Goal: Task Accomplishment & Management: Manage account settings

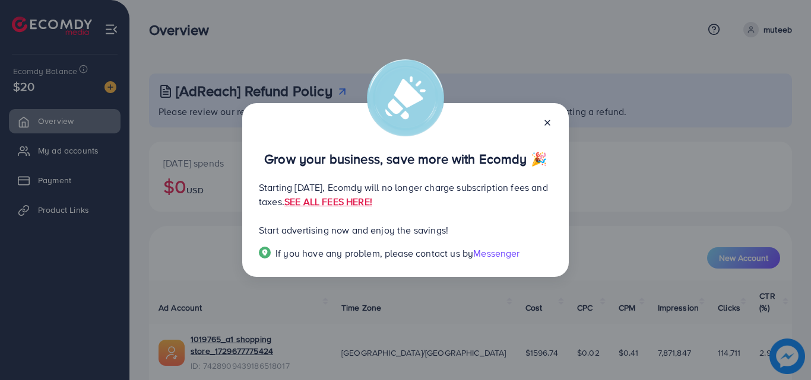
click at [543, 122] on icon at bounding box center [546, 122] width 9 height 9
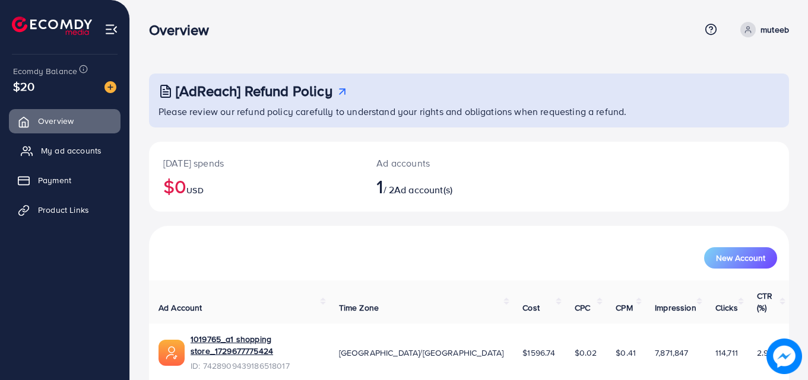
click at [69, 153] on span "My ad accounts" at bounding box center [71, 151] width 61 height 12
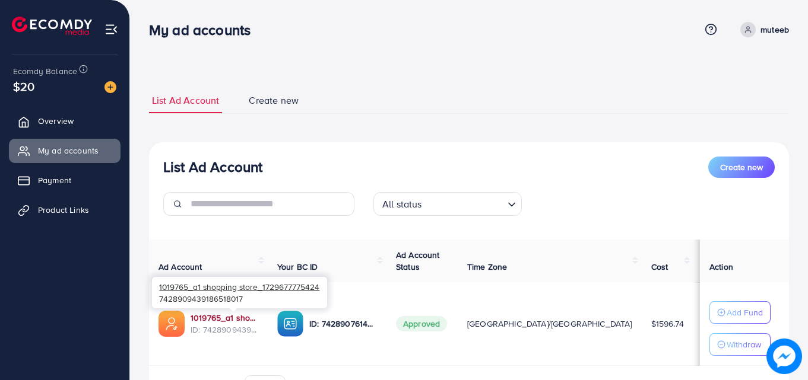
click at [250, 317] on link "1019765_a1 shopping store_1729677775424" at bounding box center [225, 318] width 68 height 12
click at [240, 320] on link "1019765_a1 shopping store_1729677775424" at bounding box center [225, 318] width 68 height 12
click at [246, 318] on link "1019765_a1 shopping store_1729677775424" at bounding box center [225, 318] width 68 height 12
click at [245, 321] on link "1019765_a1 shopping store_1729677775424" at bounding box center [225, 318] width 68 height 12
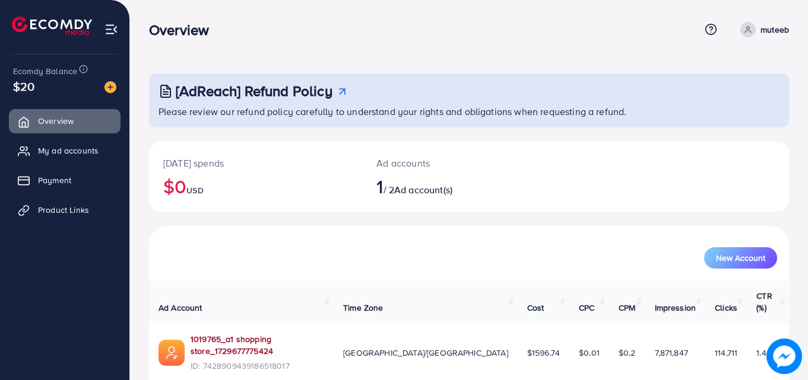
click at [275, 334] on link "1019765_a1 shopping store_1729677775424" at bounding box center [258, 346] width 134 height 24
click at [83, 155] on span "My ad accounts" at bounding box center [71, 151] width 61 height 12
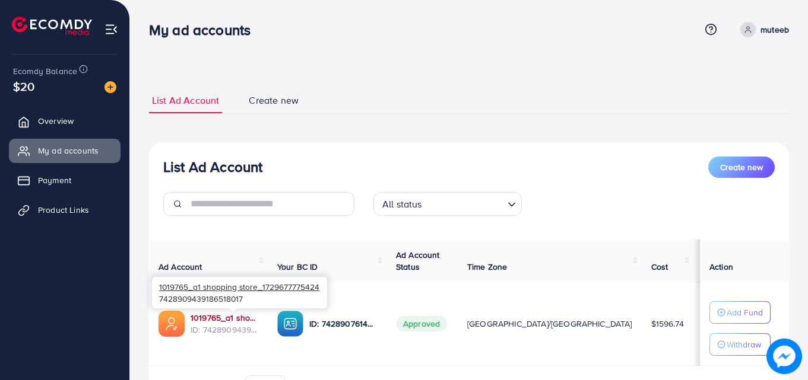
click at [243, 319] on link "1019765_a1 shopping store_1729677775424" at bounding box center [225, 318] width 68 height 12
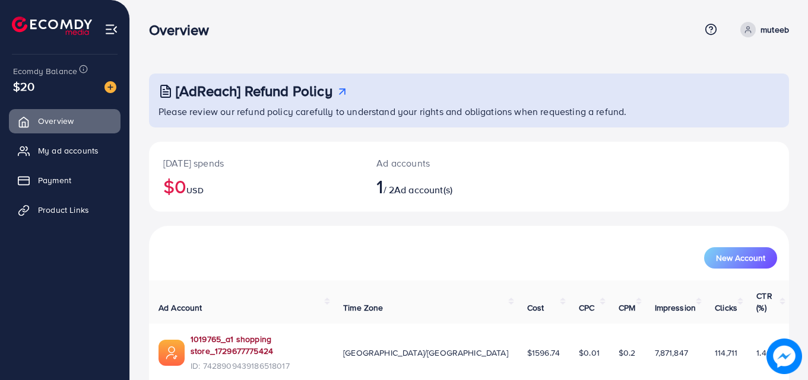
click at [233, 334] on link "1019765_a1 shopping store_1729677775424" at bounding box center [258, 346] width 134 height 24
click at [224, 334] on link "1019765_a1 shopping store_1729677775424" at bounding box center [258, 346] width 134 height 24
click at [66, 150] on span "My ad accounts" at bounding box center [71, 151] width 61 height 12
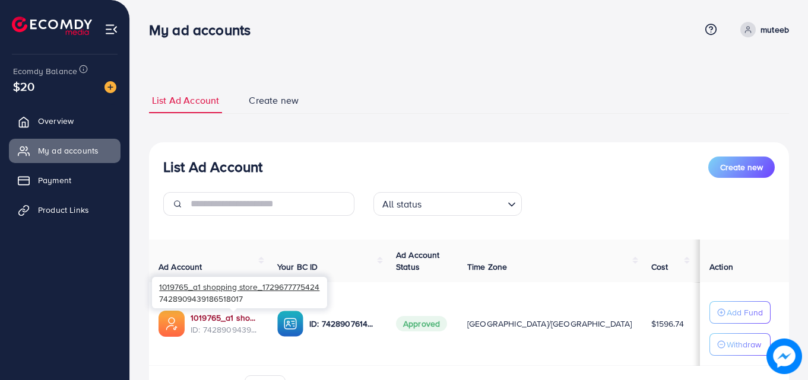
click at [247, 318] on link "1019765_a1 shopping store_1729677775424" at bounding box center [225, 318] width 68 height 12
